Goal: Task Accomplishment & Management: Manage account settings

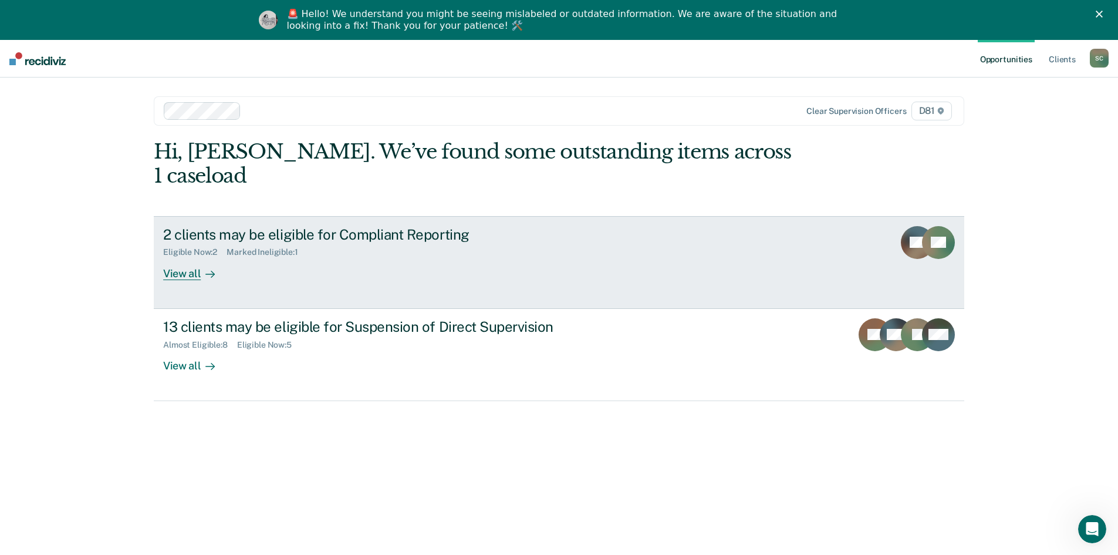
click at [168, 256] on link "2 clients may be eligible for Compliant Reporting Eligible Now : 2 Marked Ineli…" at bounding box center [559, 262] width 810 height 93
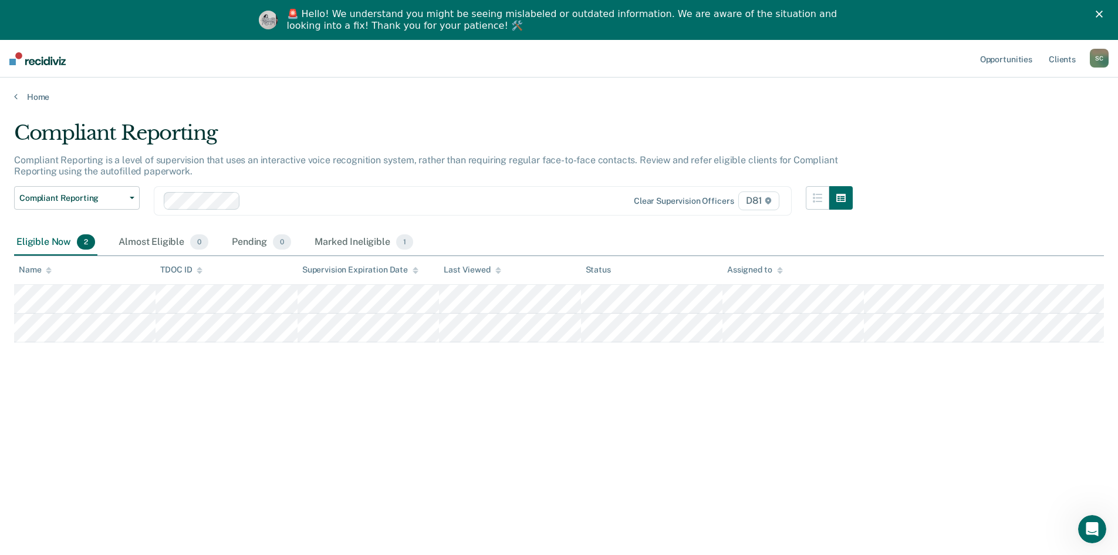
click at [1103, 14] on polygon "Close" at bounding box center [1099, 14] width 7 height 7
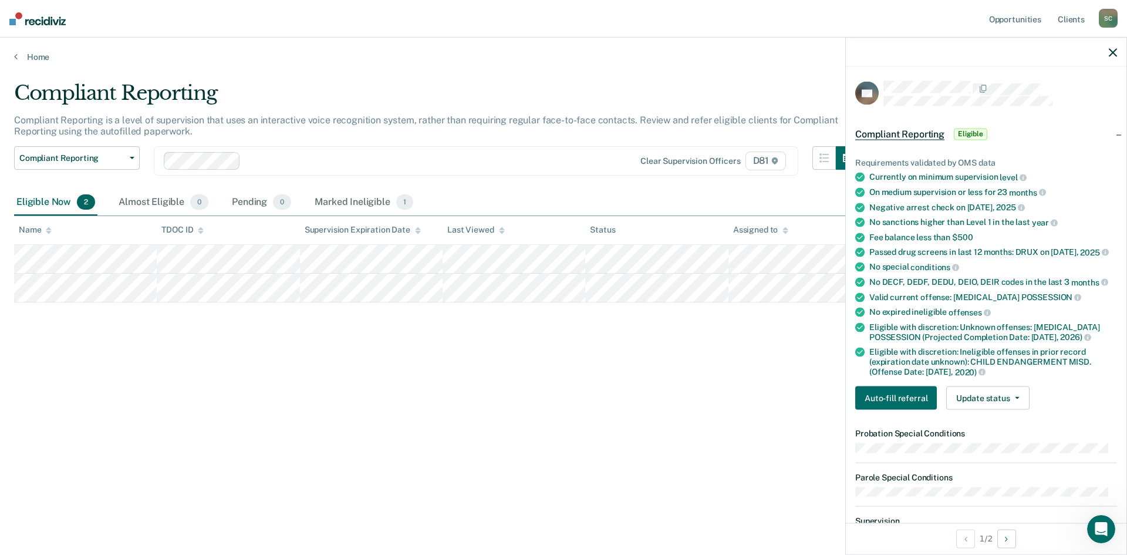
click at [1108, 50] on div at bounding box center [986, 52] width 280 height 29
click at [1113, 53] on icon "button" at bounding box center [1112, 52] width 8 height 8
click at [900, 397] on button "Auto-fill referral" at bounding box center [896, 397] width 82 height 23
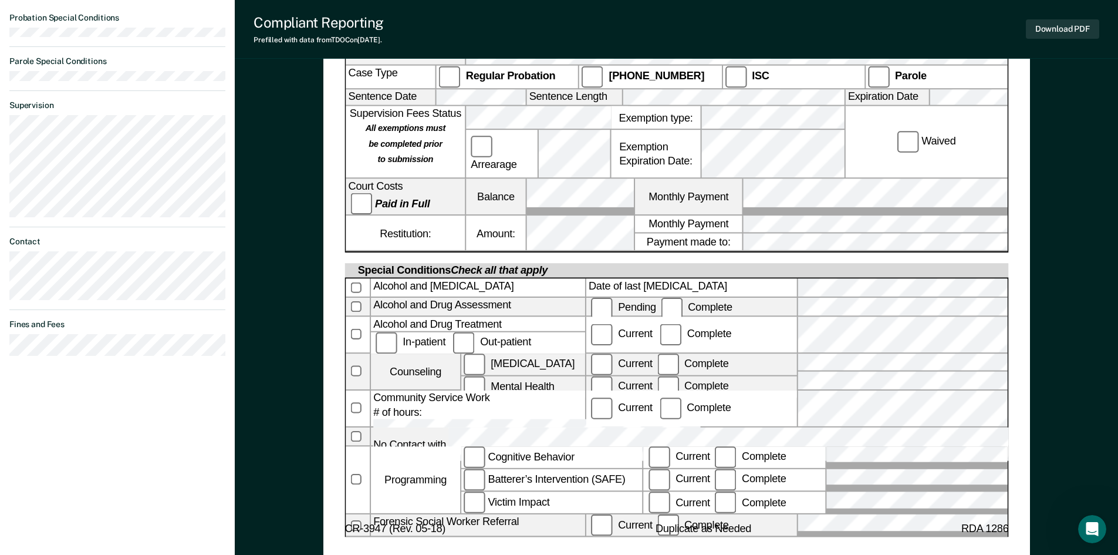
scroll to position [555, 0]
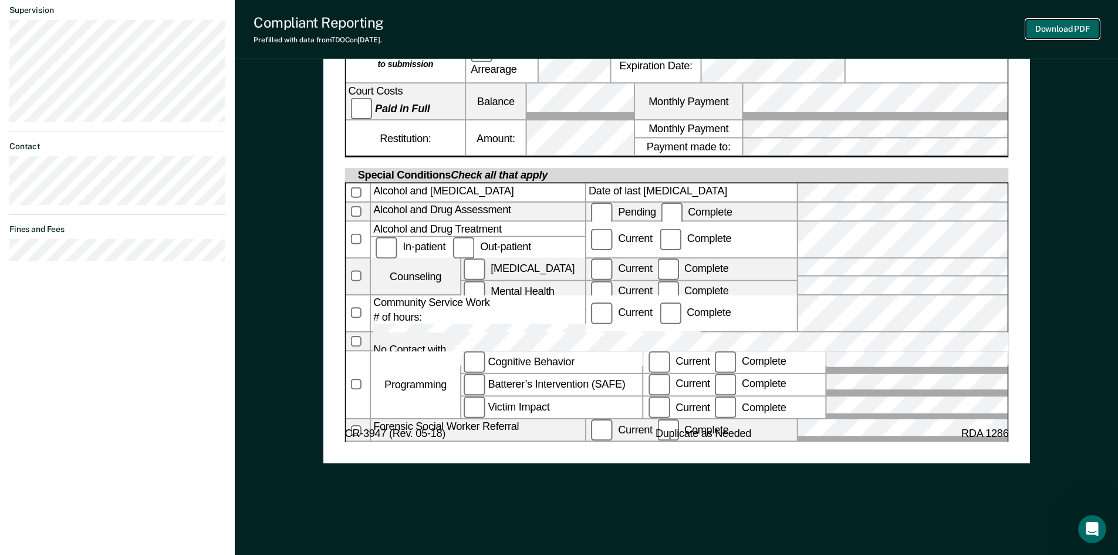
click at [1057, 32] on button "Download PDF" at bounding box center [1062, 28] width 73 height 19
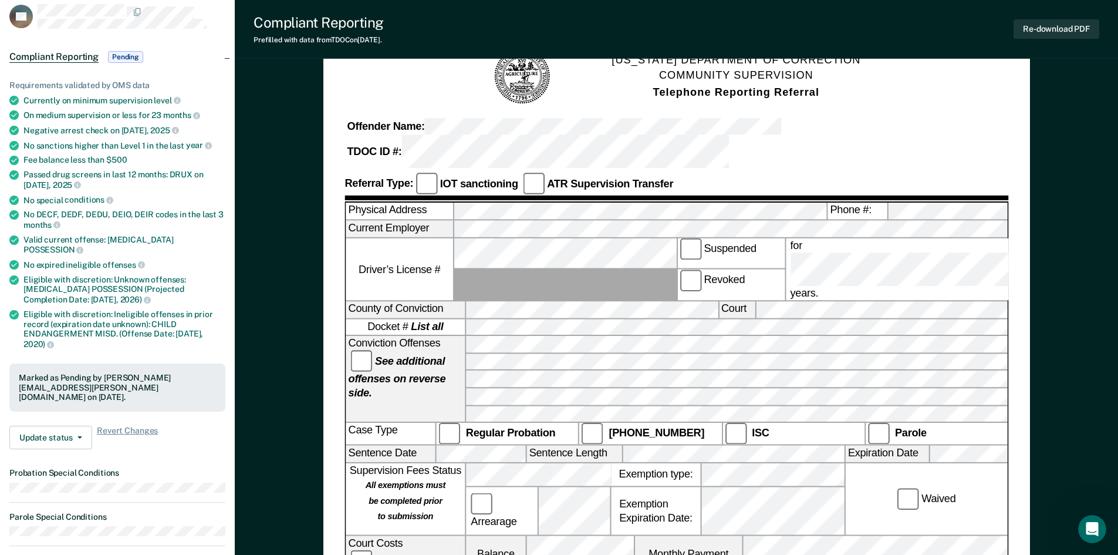
scroll to position [0, 0]
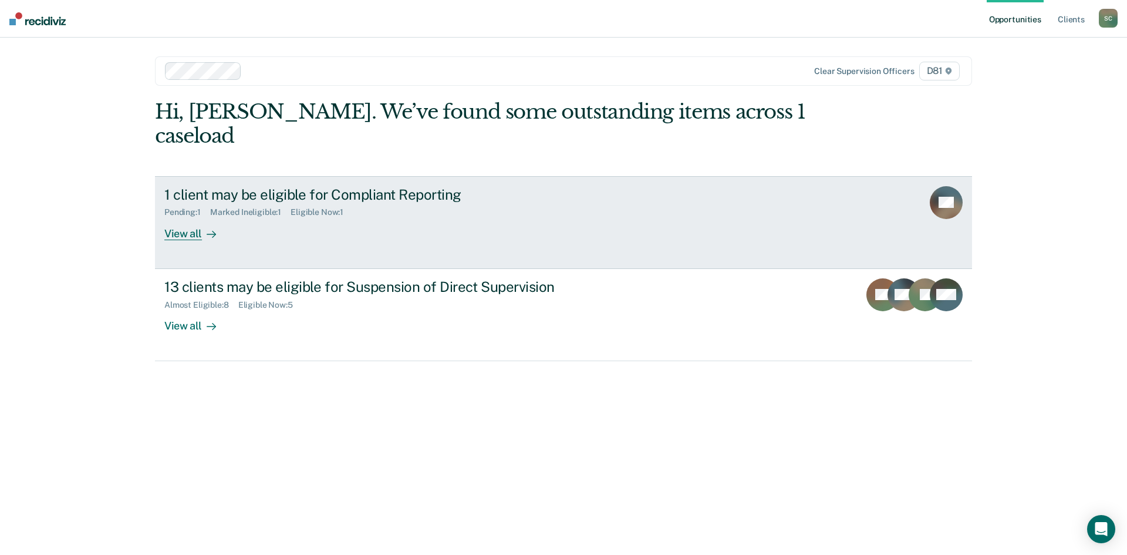
click at [197, 217] on div "View all" at bounding box center [197, 228] width 66 height 23
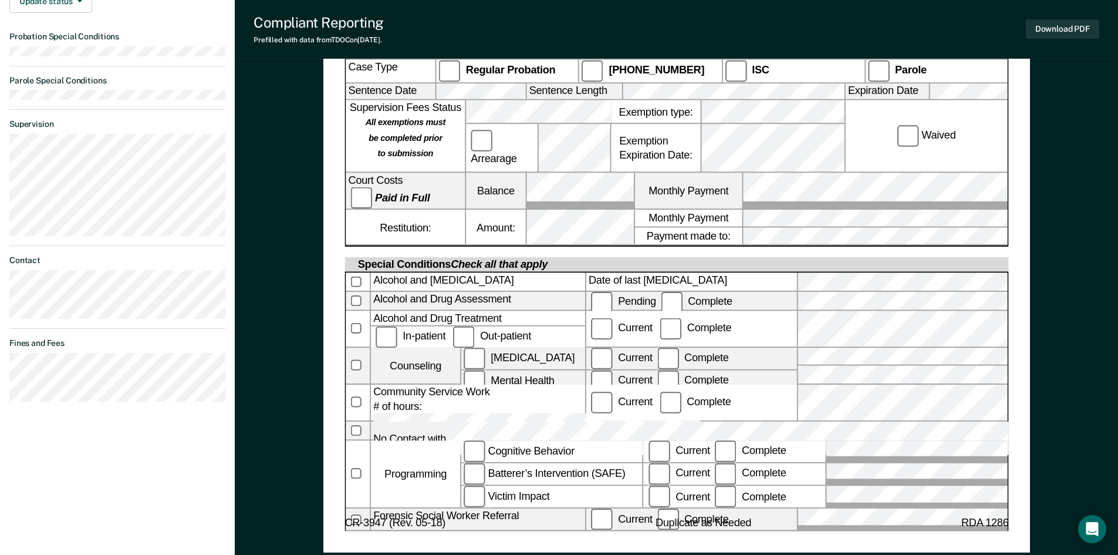
scroll to position [469, 0]
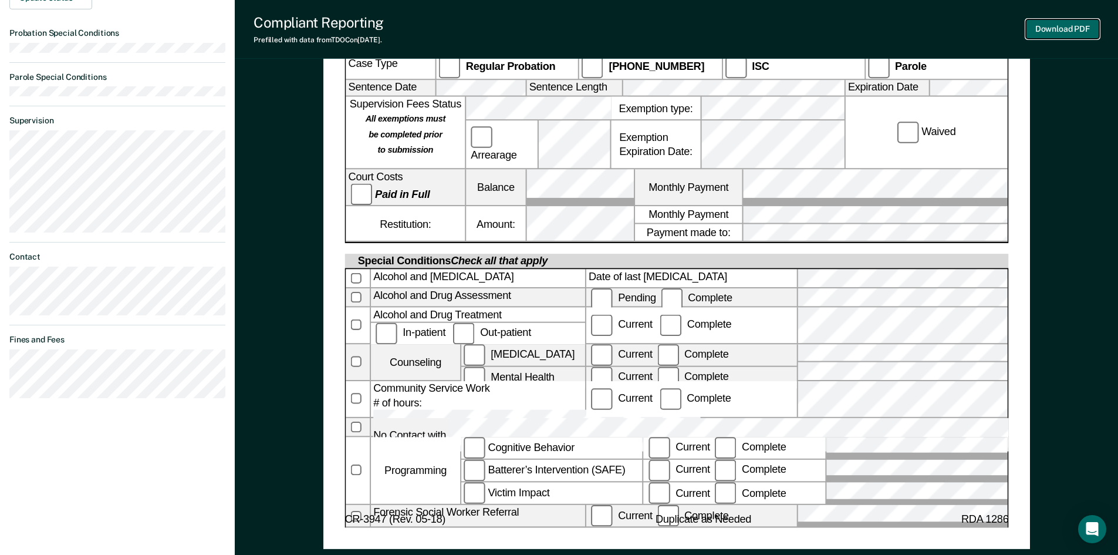
click at [1059, 24] on button "Download PDF" at bounding box center [1062, 28] width 73 height 19
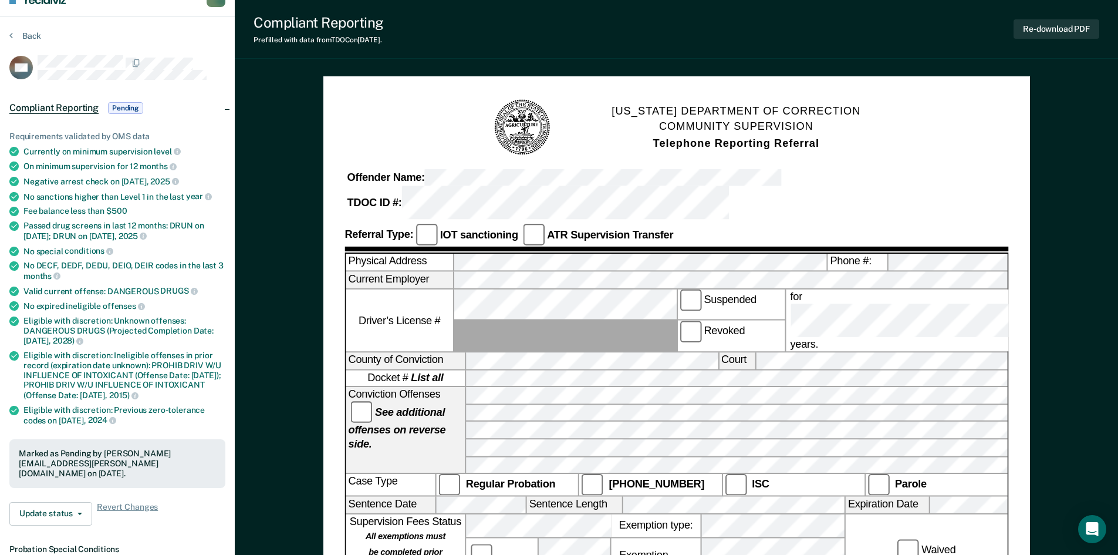
scroll to position [0, 0]
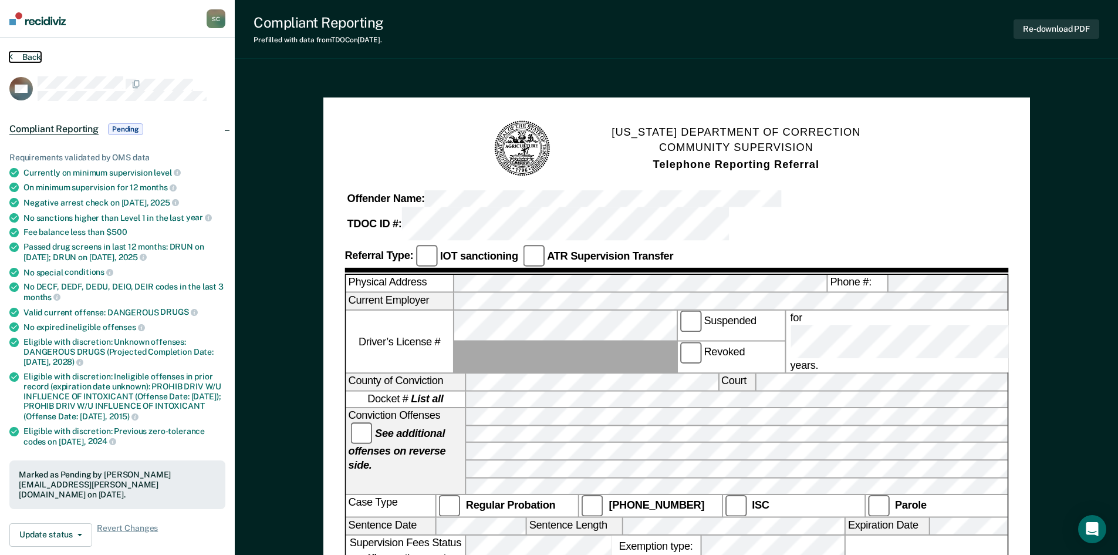
click at [26, 58] on button "Back" at bounding box center [25, 57] width 32 height 11
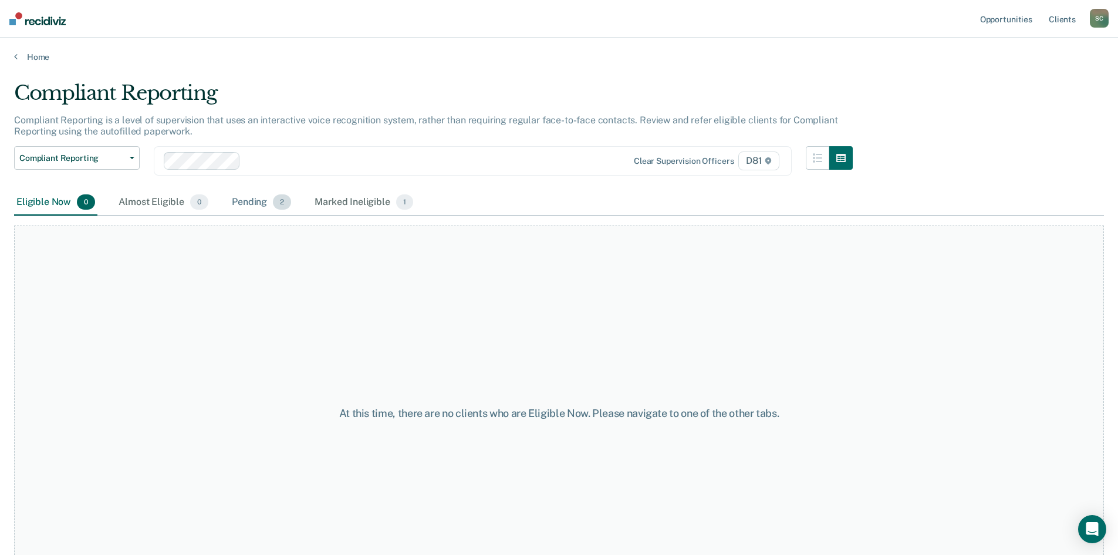
click at [252, 199] on div "Pending 2" at bounding box center [261, 203] width 64 height 26
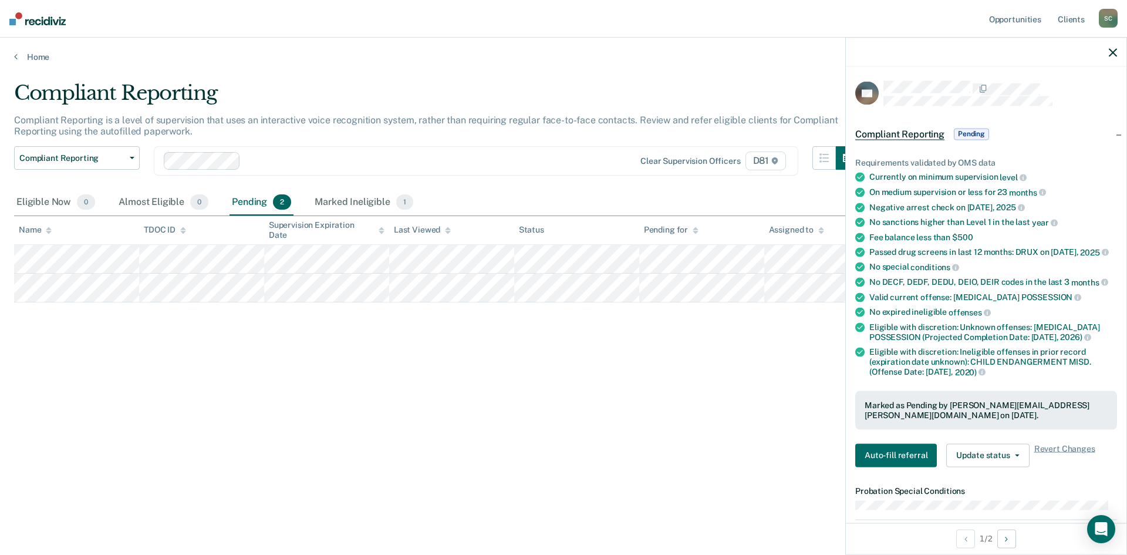
click at [748, 376] on div "Compliant Reporting Compliant Reporting is a level of supervision that uses an …" at bounding box center [563, 274] width 1098 height 386
click at [1116, 54] on icon "button" at bounding box center [1112, 52] width 8 height 8
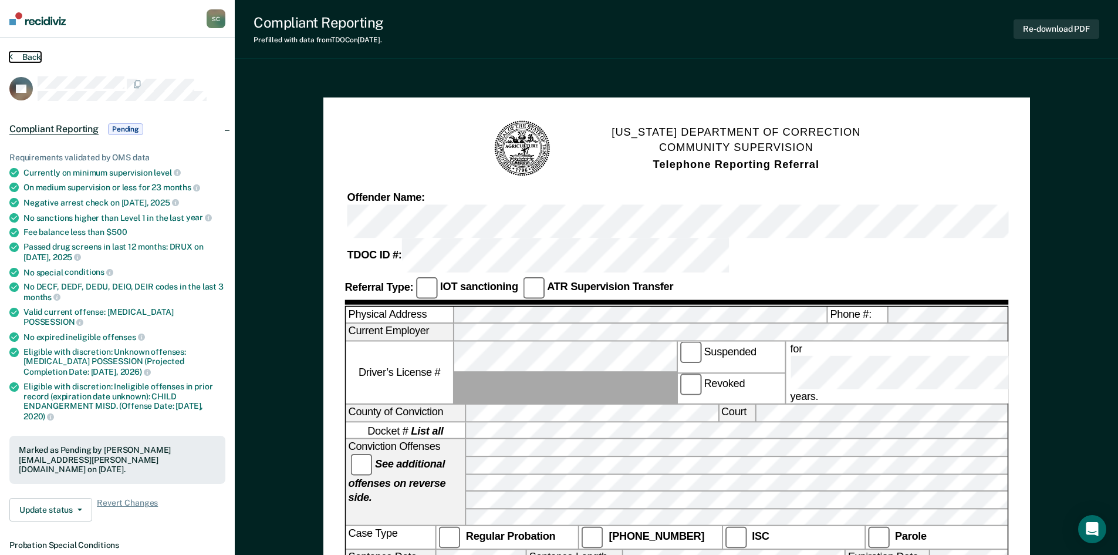
click at [24, 56] on button "Back" at bounding box center [25, 57] width 32 height 11
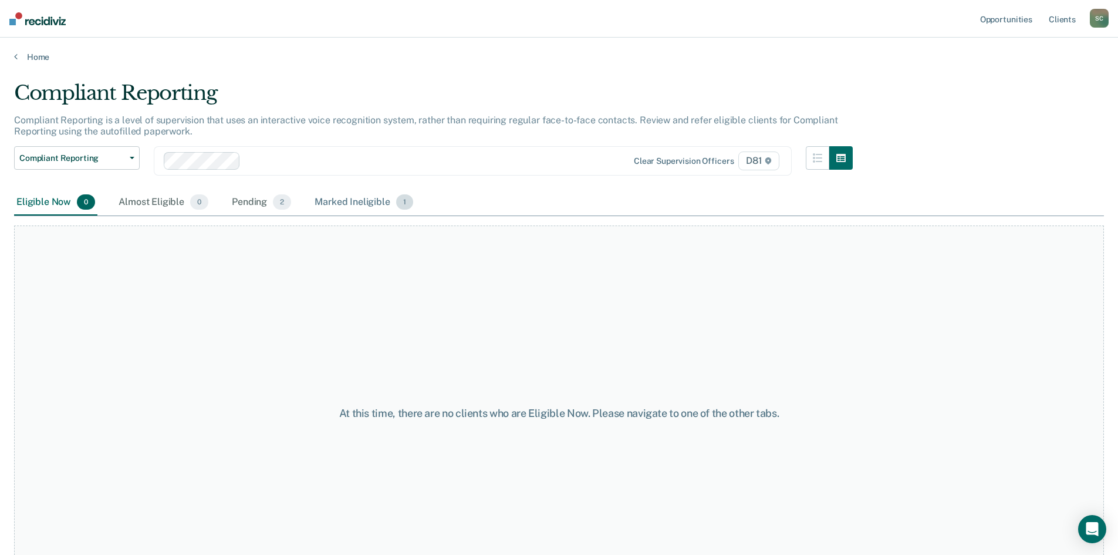
click at [341, 198] on div "Marked Ineligible 1" at bounding box center [363, 203] width 103 height 26
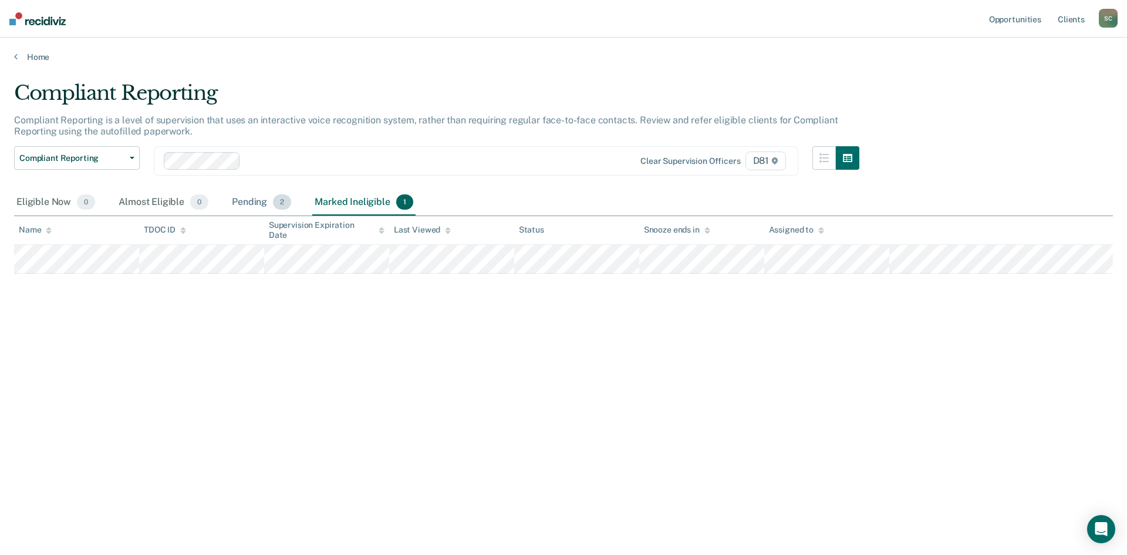
click at [251, 201] on div "Pending 2" at bounding box center [261, 203] width 64 height 26
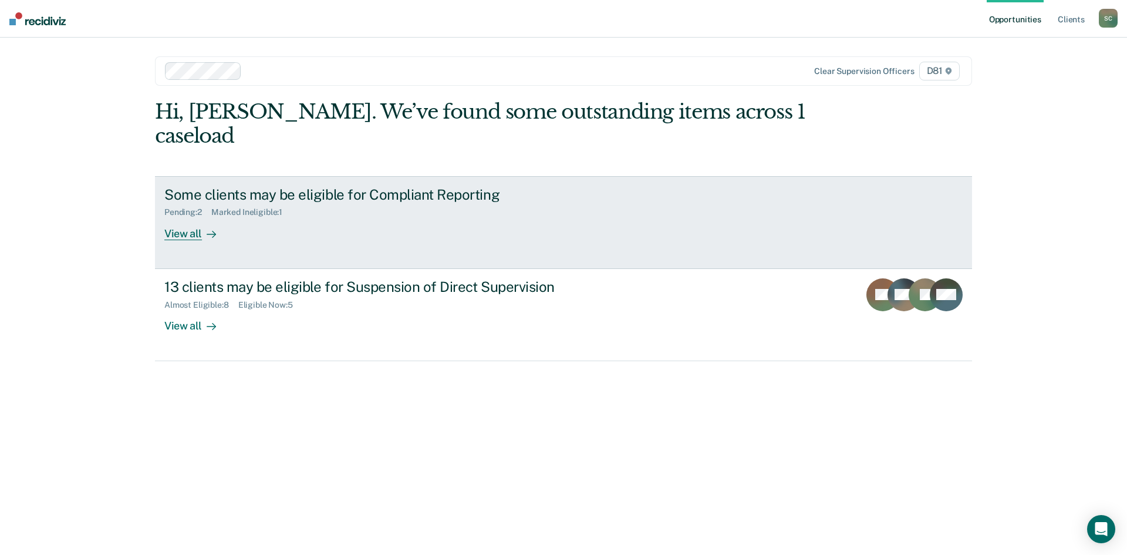
click at [197, 217] on div "View all" at bounding box center [197, 228] width 66 height 23
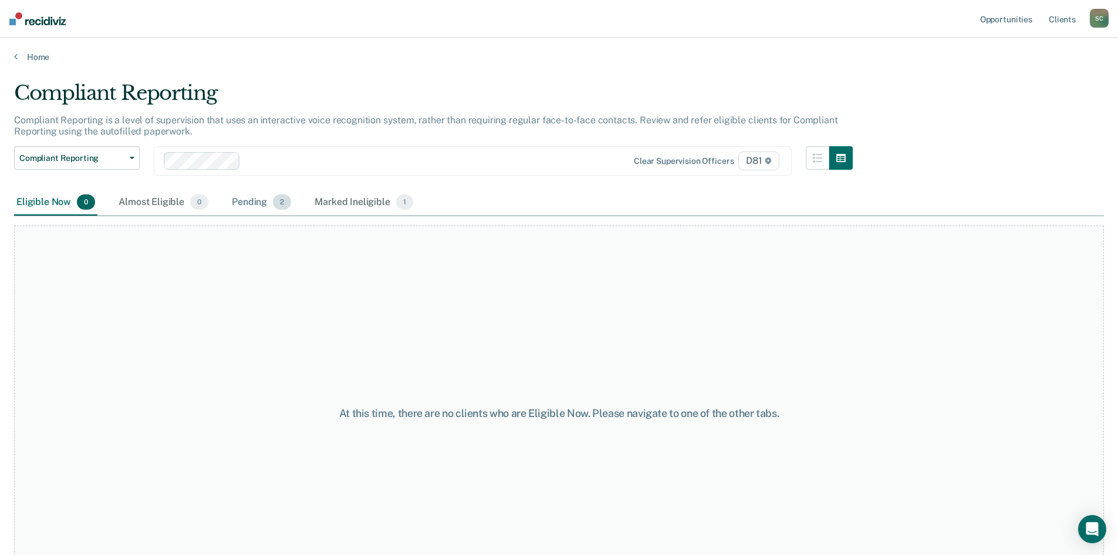
click at [259, 201] on div "Pending 2" at bounding box center [261, 203] width 64 height 26
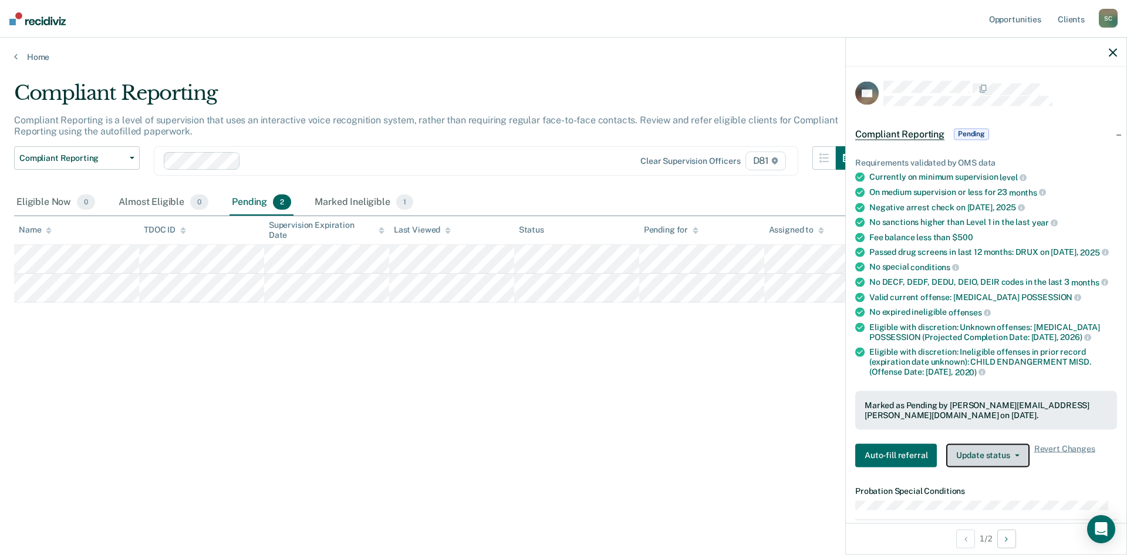
click at [1015, 459] on button "Update status" at bounding box center [987, 454] width 83 height 23
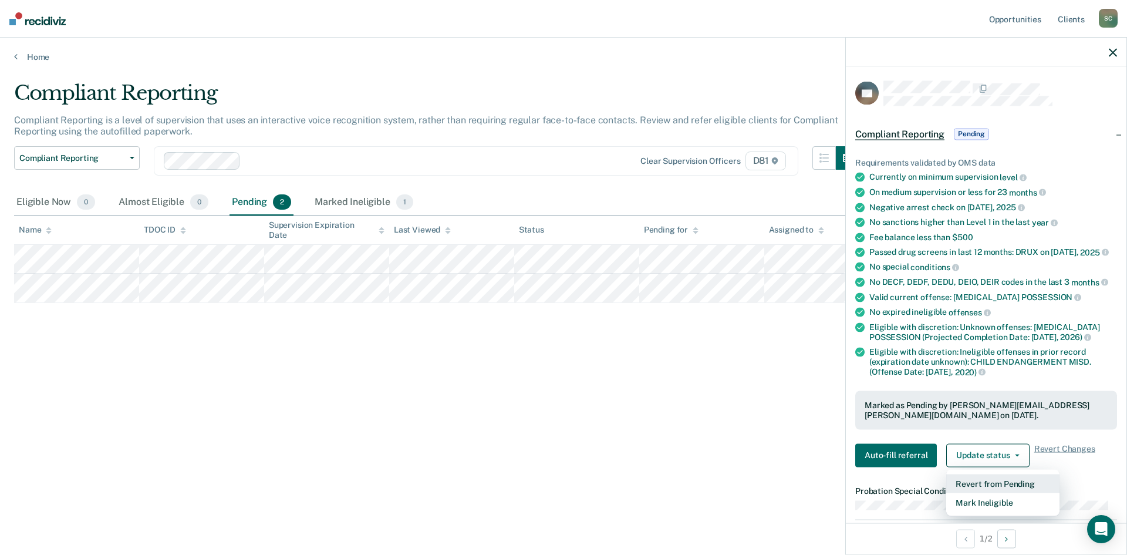
click at [1012, 488] on button "Revert from Pending" at bounding box center [1002, 483] width 113 height 19
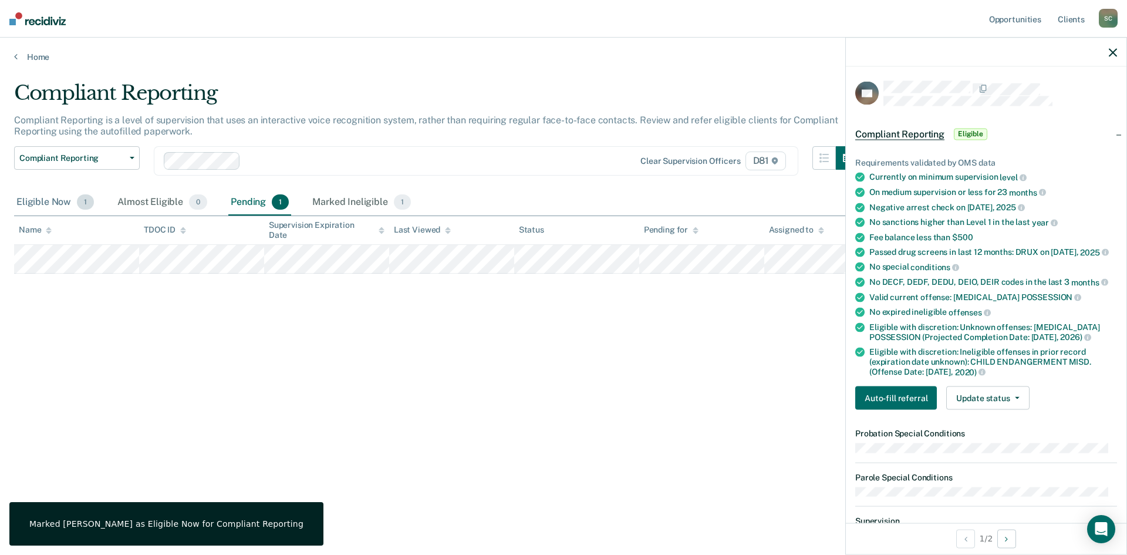
click at [29, 201] on div "Eligible Now 1" at bounding box center [55, 203] width 82 height 26
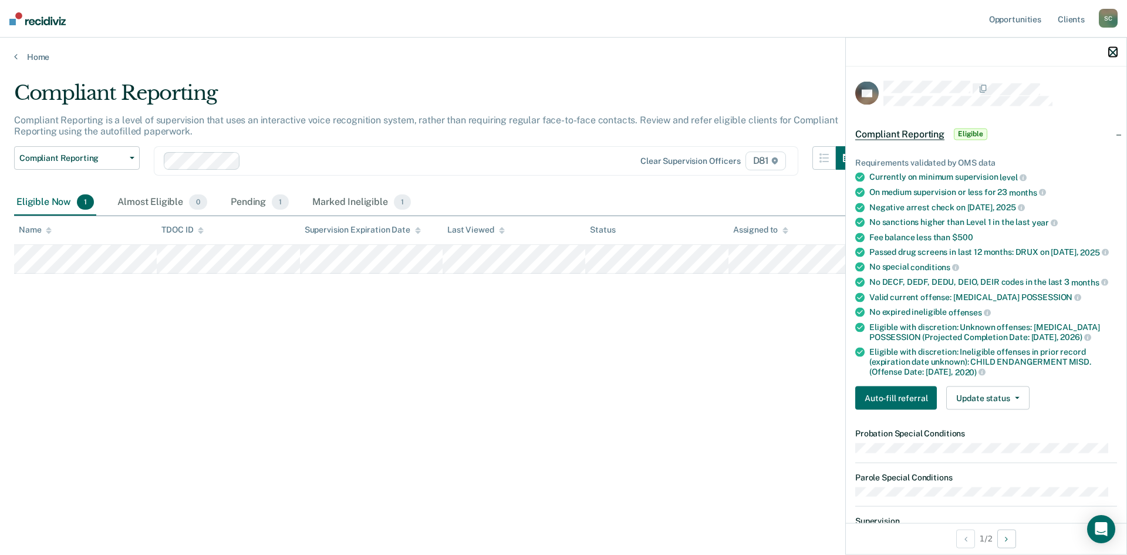
click at [1110, 56] on icon "button" at bounding box center [1112, 52] width 8 height 8
click at [998, 393] on button "Update status" at bounding box center [987, 397] width 83 height 23
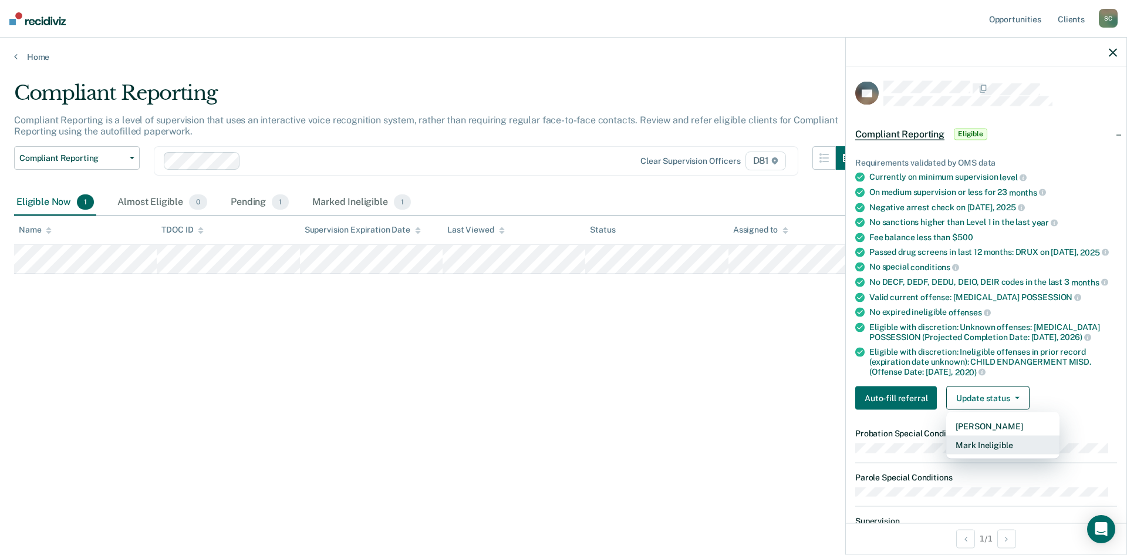
click at [1005, 447] on button "Mark Ineligible" at bounding box center [1002, 444] width 113 height 19
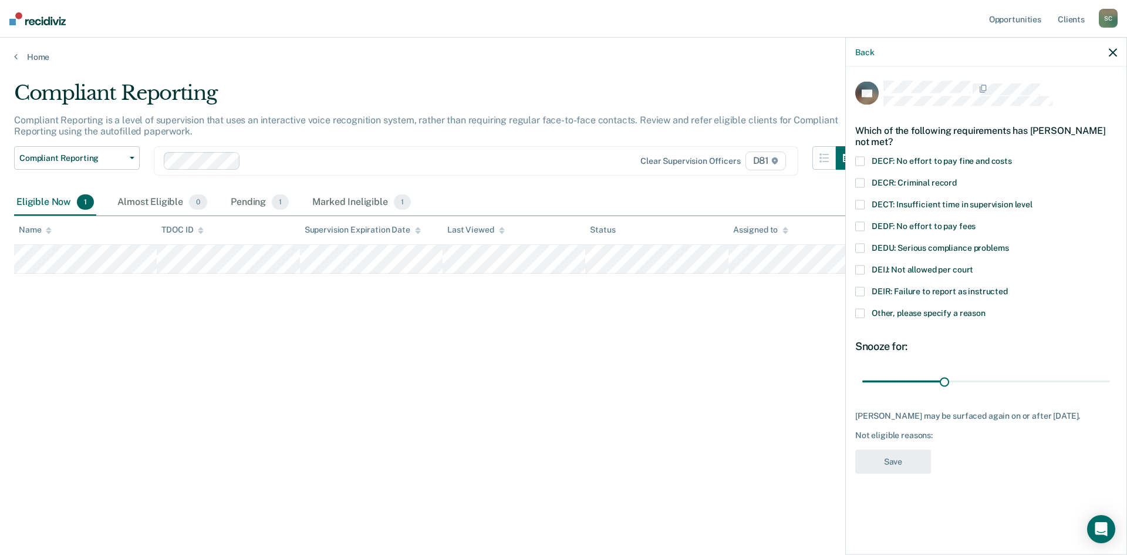
click at [856, 224] on span at bounding box center [859, 225] width 9 height 9
click at [975, 221] on input "DEDF: No effort to pay fees" at bounding box center [975, 221] width 0 height 0
click at [885, 472] on button "Save" at bounding box center [893, 461] width 76 height 24
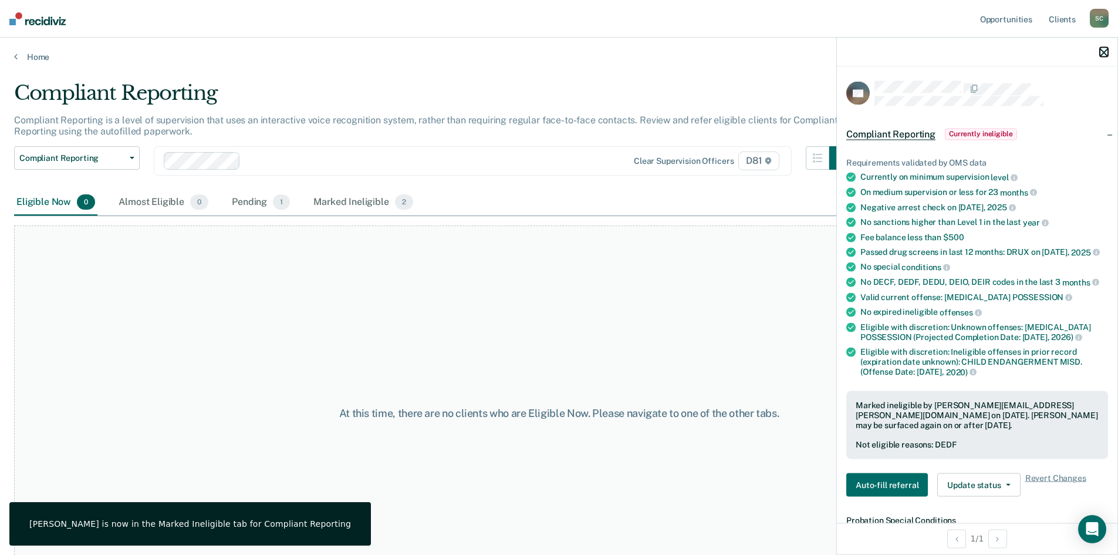
click at [1107, 52] on icon "button" at bounding box center [1104, 52] width 8 height 8
